Goal: Information Seeking & Learning: Learn about a topic

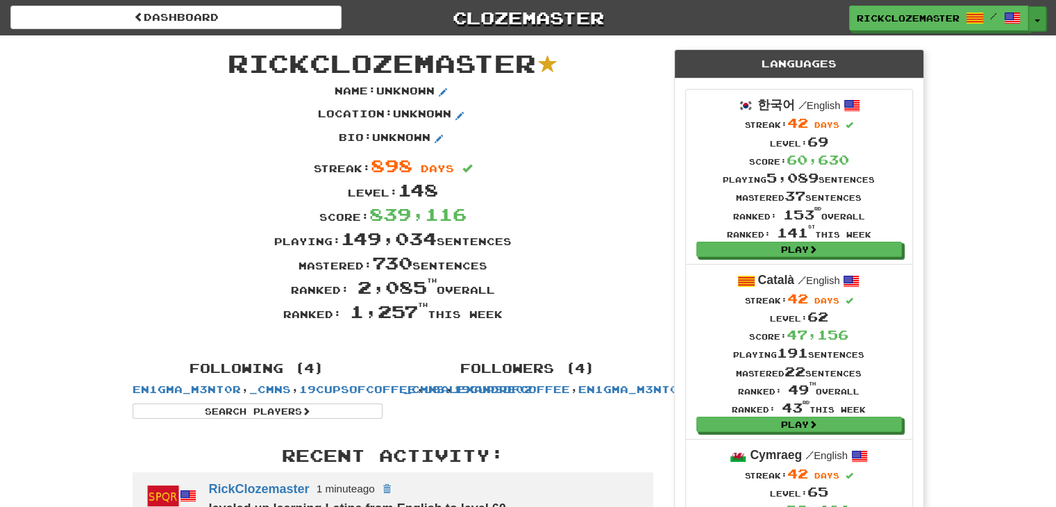
click at [1029, 25] on button "Toggle Dropdown" at bounding box center [1037, 18] width 18 height 25
